Goal: Task Accomplishment & Management: Complete application form

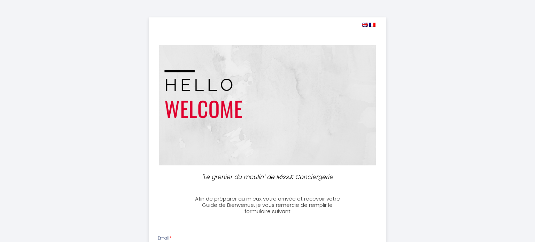
select select
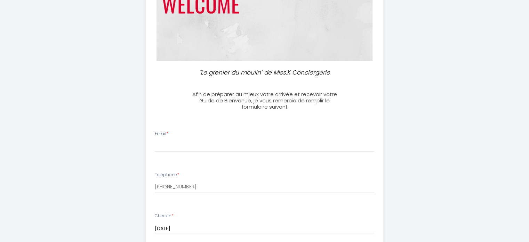
scroll to position [139, 0]
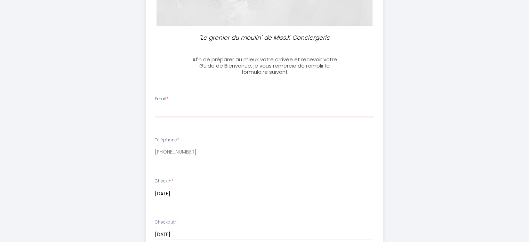
click at [179, 114] on input "Email *" at bounding box center [265, 111] width 220 height 13
type input "[EMAIL_ADDRESS][DOMAIN_NAME]"
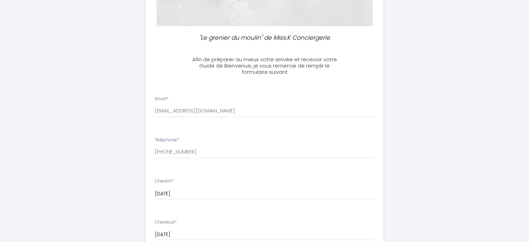
click at [417, 140] on div ""Le grenier du moulin" de Miss.K Conciergerie Afin de préparer au mieux votre a…" at bounding box center [265, 192] width 356 height 663
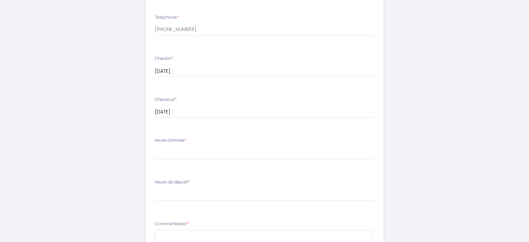
scroll to position [278, 0]
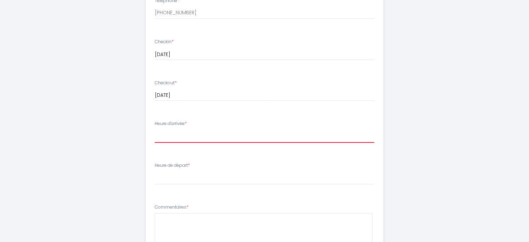
click at [206, 137] on select "14:00 14:30 15:00 15:30 16:00 16:30 17:00 17:30 18:00 18:30 19:00 19:30 20:00 2…" at bounding box center [265, 135] width 220 height 13
select select "19:00"
click at [155, 129] on select "14:00 14:30 15:00 15:30 16:00 16:30 17:00 17:30 18:00 18:30 19:00 19:30 20:00 2…" at bounding box center [265, 135] width 220 height 13
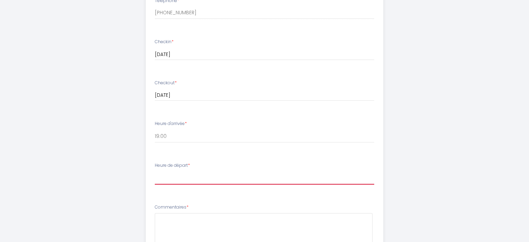
click at [178, 178] on select "00:00 00:30 01:00 01:30 02:00 02:30 03:00 03:30 04:00 04:30 05:00 05:30 06:00 0…" at bounding box center [265, 177] width 220 height 13
select select "08:00"
click at [155, 171] on select "00:00 00:30 01:00 01:30 02:00 02:30 03:00 03:30 04:00 04:30 05:00 05:30 06:00 0…" at bounding box center [265, 177] width 220 height 13
click at [413, 162] on div ""Le grenier du moulin" de Miss.K Conciergerie Afin de préparer au mieux votre a…" at bounding box center [265, 53] width 356 height 663
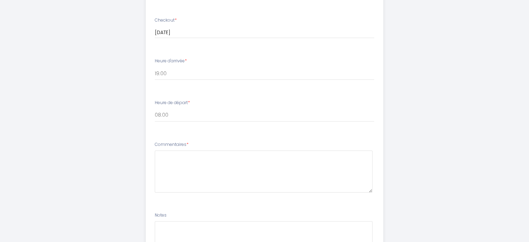
scroll to position [348, 0]
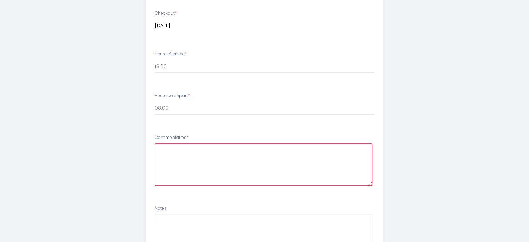
click at [251, 157] on textarea at bounding box center [264, 164] width 218 height 42
click at [235, 149] on textarea "En déplacement professionnel nous resterons deux nuits dans votre logement avec…" at bounding box center [264, 164] width 218 height 42
click at [209, 157] on textarea "En déplacement professionnel nous resterons deux nuits dans votre logement avec…" at bounding box center [264, 164] width 218 height 42
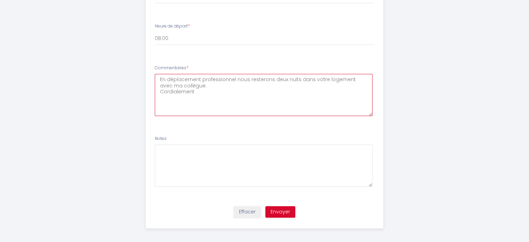
scroll to position [421, 0]
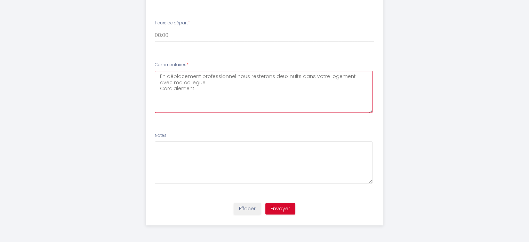
click at [234, 77] on textarea "En déplacement professionnel nous resterons deux nuits dans votre logement avec…" at bounding box center [264, 92] width 218 height 42
click at [214, 88] on textarea "En déplacement professionnel, nous resterons deux nuits dans votre logement ave…" at bounding box center [264, 92] width 218 height 42
type textarea "En déplacement professionnel, nous resterons deux nuits dans votre logement ave…"
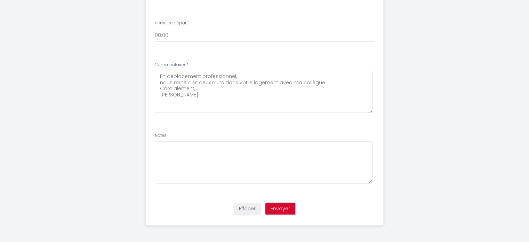
click at [282, 207] on button "Envoyer" at bounding box center [281, 209] width 30 height 12
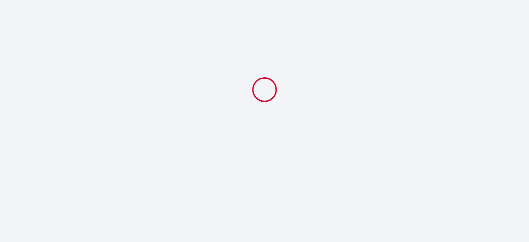
select select "19:00"
select select "08:00"
